Goal: Navigation & Orientation: Understand site structure

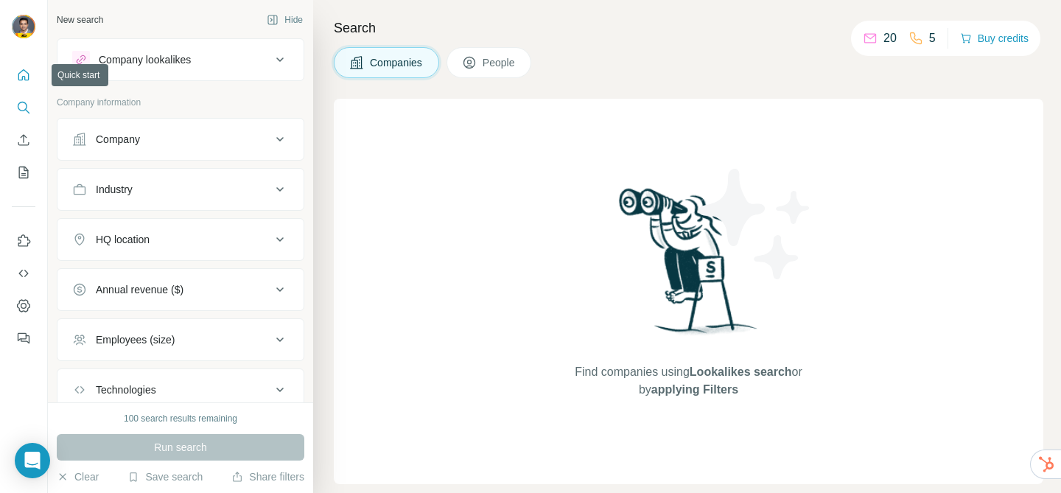
click at [24, 82] on icon "Quick start" at bounding box center [23, 75] width 15 height 15
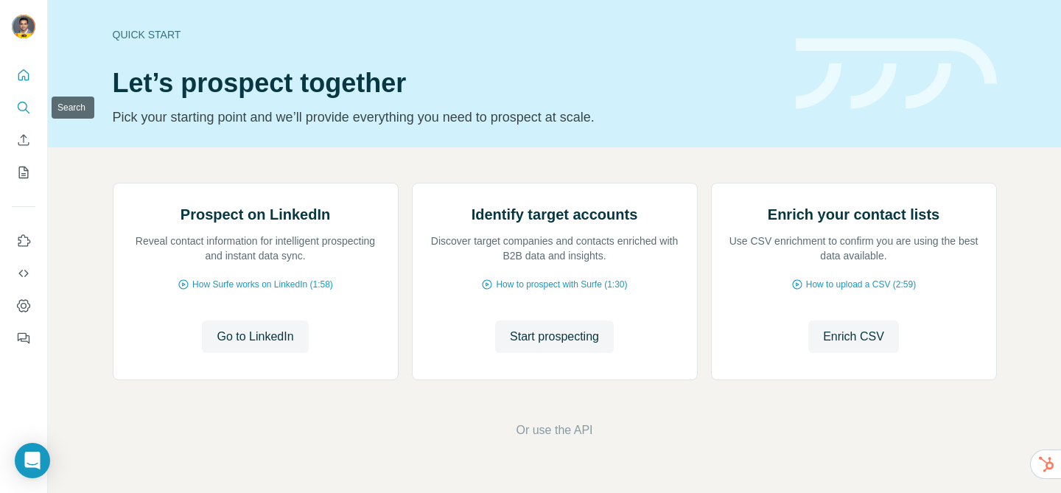
click at [22, 97] on button "Search" at bounding box center [24, 107] width 24 height 27
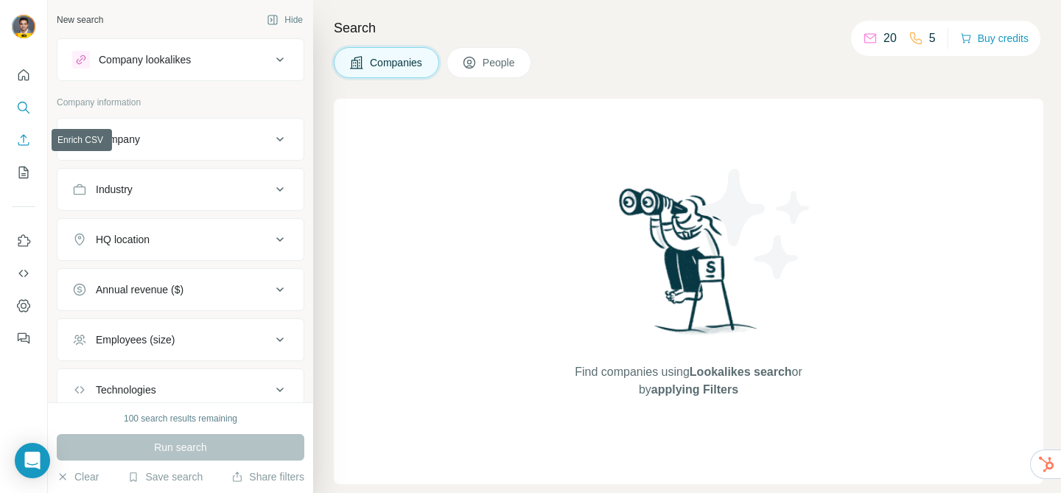
click at [17, 142] on icon "Enrich CSV" at bounding box center [23, 140] width 15 height 15
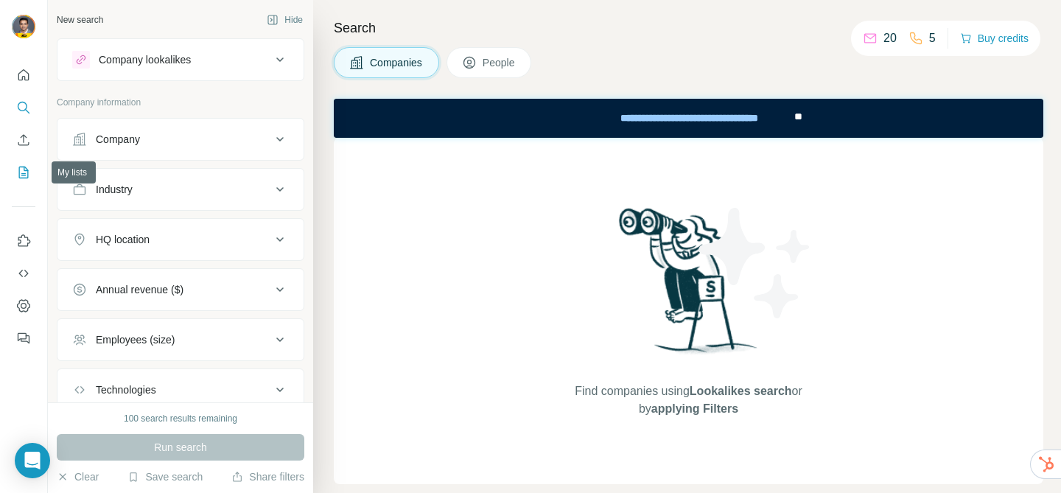
click at [20, 167] on icon "My lists" at bounding box center [23, 172] width 15 height 15
click at [20, 170] on icon "My lists" at bounding box center [23, 172] width 15 height 15
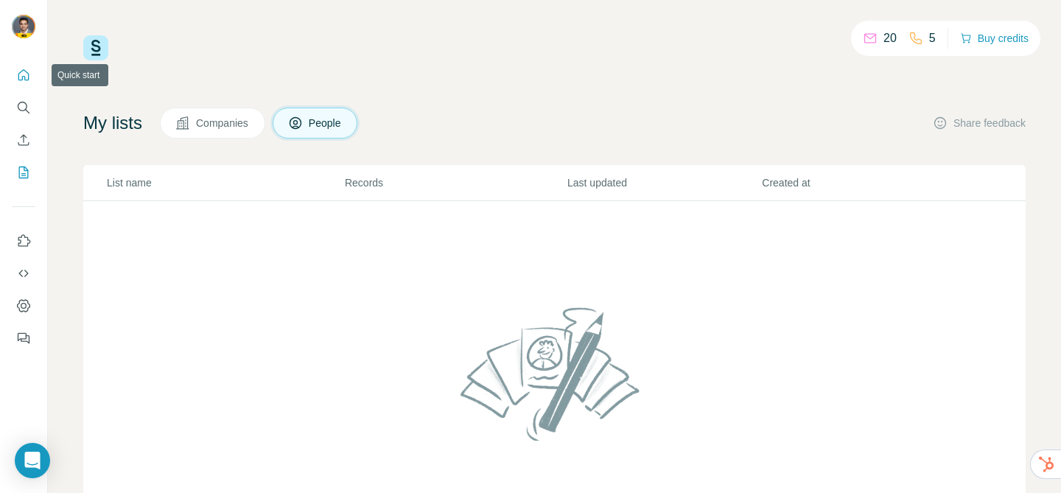
click at [24, 83] on button "Quick start" at bounding box center [24, 75] width 24 height 27
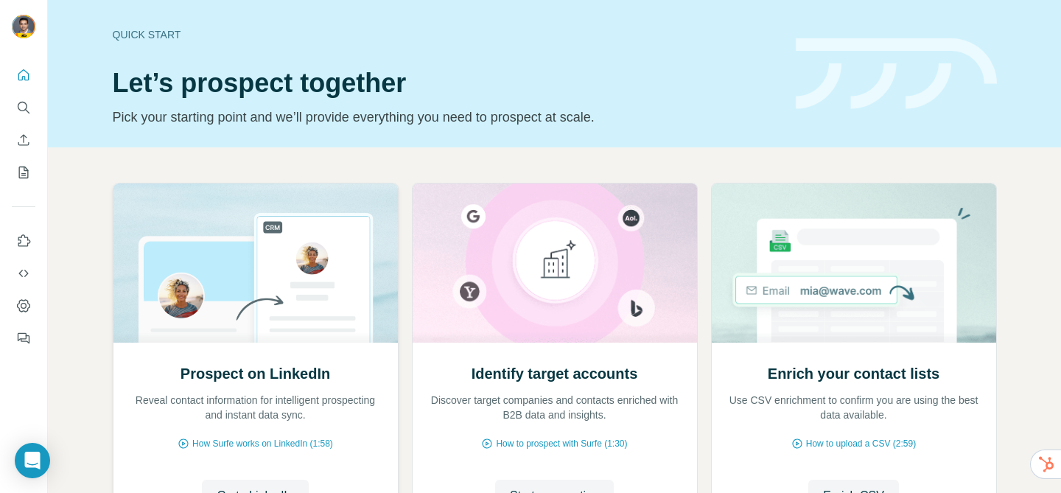
scroll to position [141, 0]
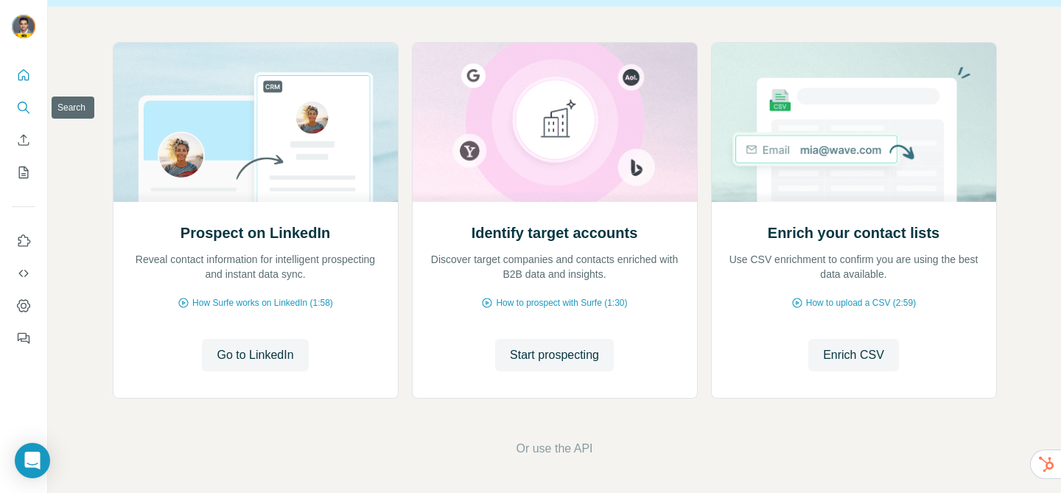
click at [20, 115] on button "Search" at bounding box center [24, 107] width 24 height 27
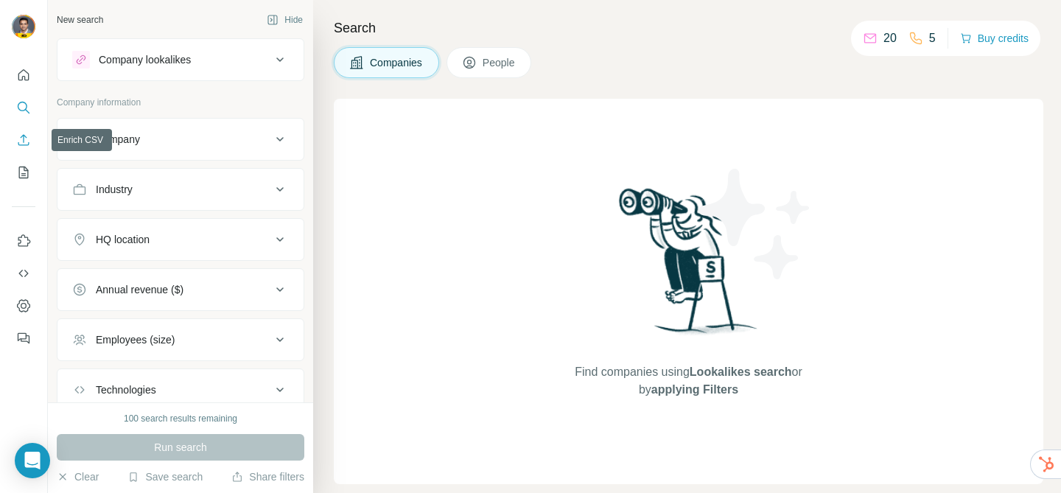
click at [20, 139] on icon "Enrich CSV" at bounding box center [23, 140] width 15 height 15
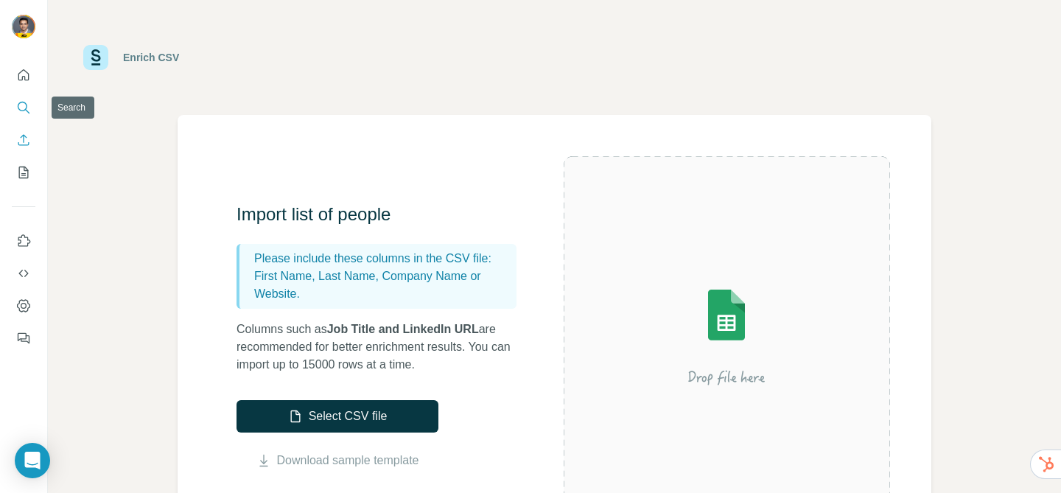
click at [23, 112] on icon "Search" at bounding box center [23, 107] width 15 height 15
